Goal: Information Seeking & Learning: Learn about a topic

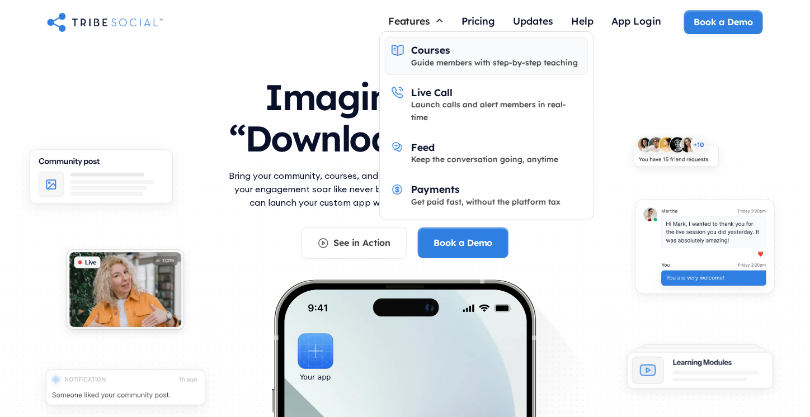
click at [429, 61] on div "Guide members with step-by-step teaching" at bounding box center [494, 62] width 167 height 12
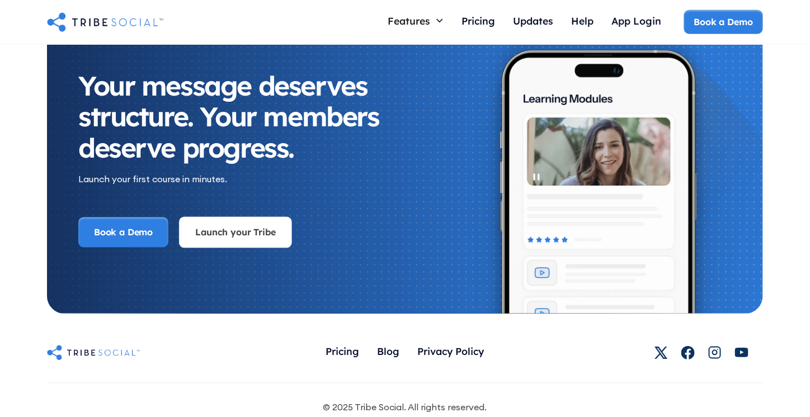
scroll to position [1940, 0]
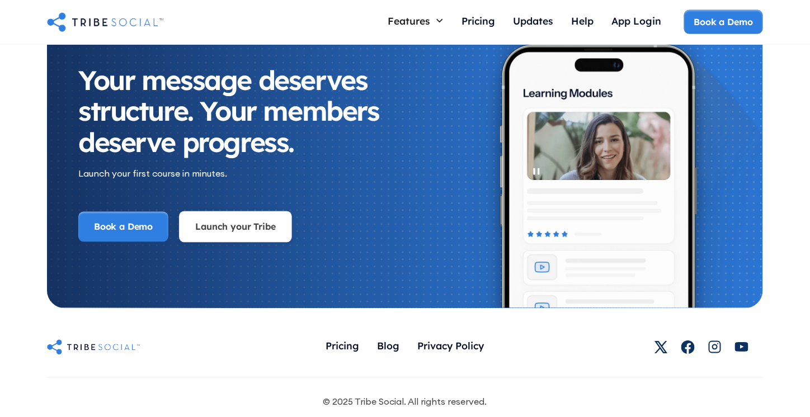
click at [218, 211] on link "Launch your Tribe" at bounding box center [235, 226] width 112 height 31
click at [266, 215] on link "Launch your Tribe" at bounding box center [235, 226] width 112 height 31
click at [528, 22] on div "Updates" at bounding box center [533, 21] width 40 height 12
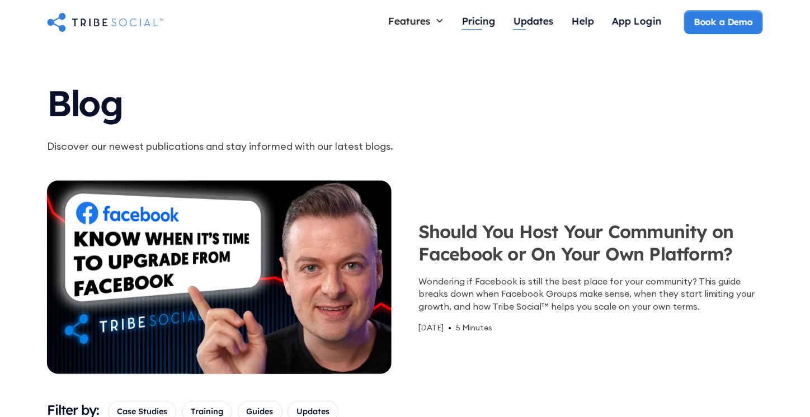
click at [489, 25] on div "Pricing" at bounding box center [479, 21] width 34 height 12
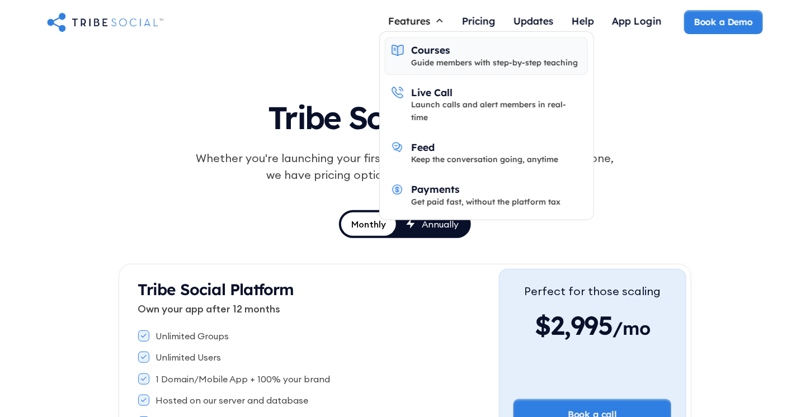
click at [428, 48] on div "Courses" at bounding box center [430, 50] width 39 height 12
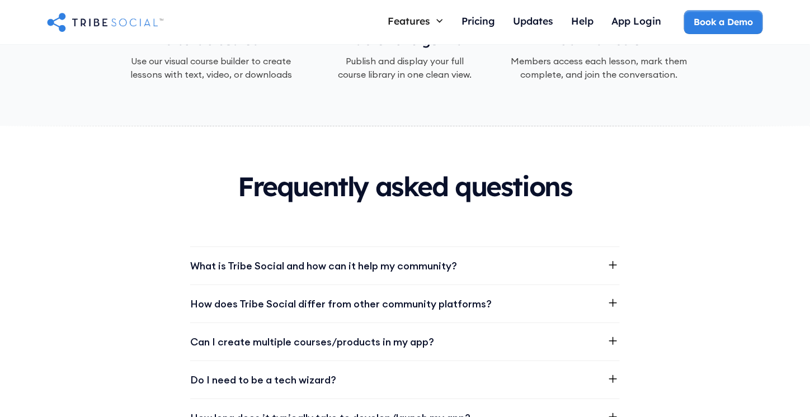
scroll to position [745, 0]
